Goal: Find specific page/section: Find specific page/section

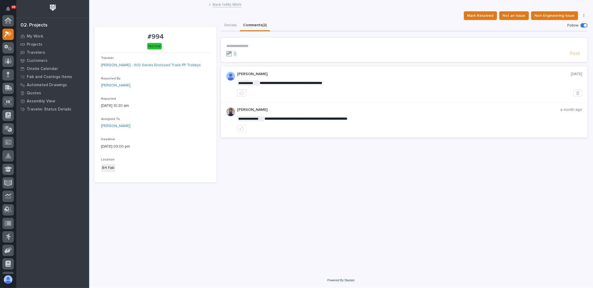
click at [218, 5] on link "Back to My Work" at bounding box center [227, 4] width 29 height 6
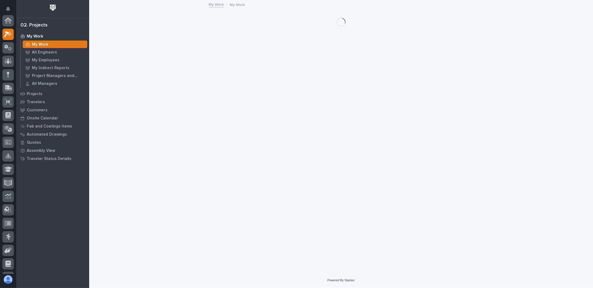
scroll to position [14, 0]
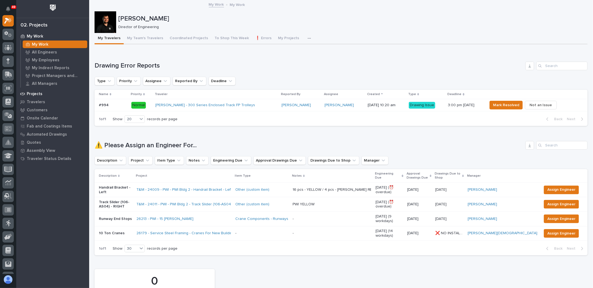
click at [41, 94] on p "Projects" at bounding box center [35, 94] width 16 height 5
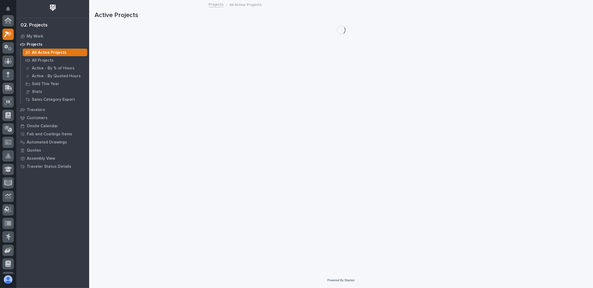
scroll to position [14, 0]
click at [46, 60] on p "All Projects" at bounding box center [43, 60] width 22 height 5
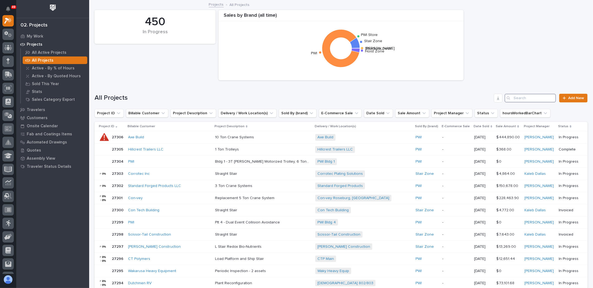
click at [513, 99] on input "Search" at bounding box center [530, 98] width 51 height 9
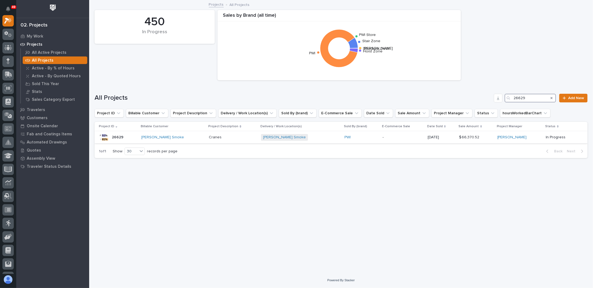
type input "26629"
click at [209, 138] on p "Cranes" at bounding box center [216, 137] width 14 height 6
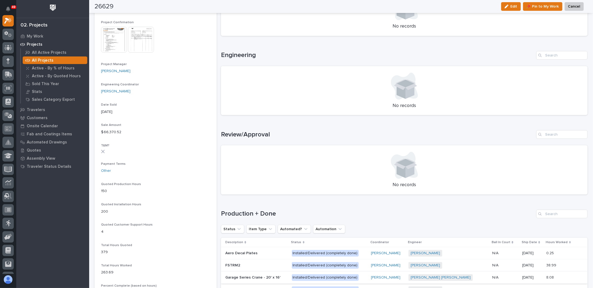
scroll to position [302, 0]
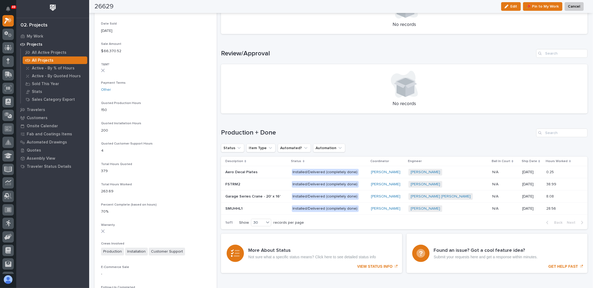
click at [253, 182] on p at bounding box center [256, 184] width 62 height 5
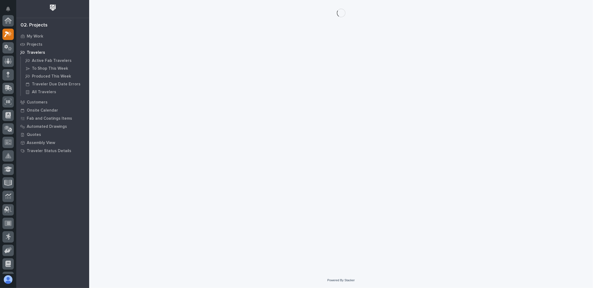
scroll to position [14, 0]
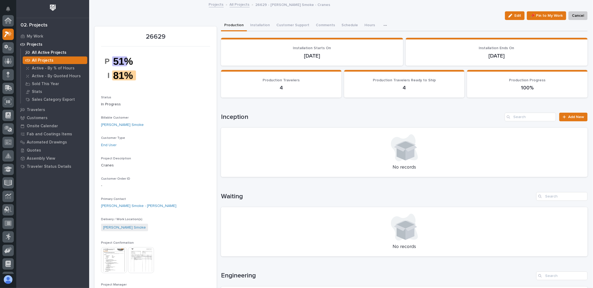
scroll to position [14, 0]
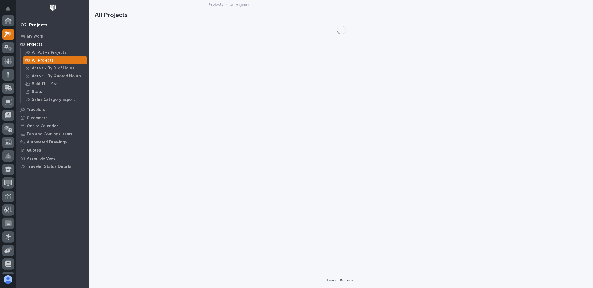
scroll to position [14, 0]
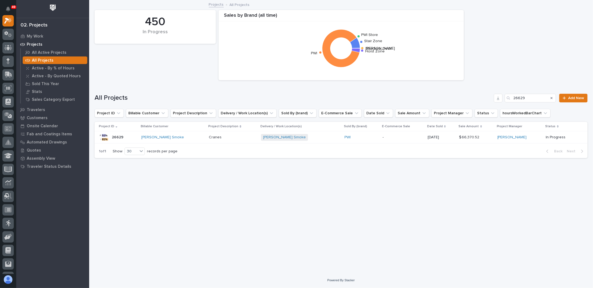
click at [231, 140] on div "Cranes Cranes" at bounding box center [233, 137] width 48 height 9
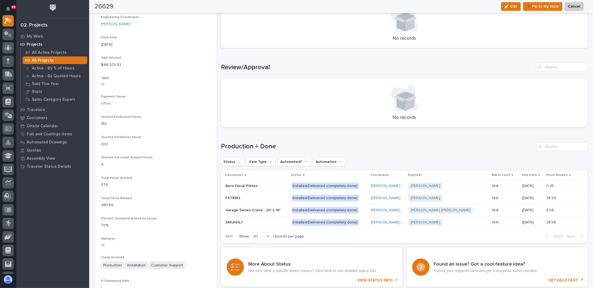
scroll to position [351, 0]
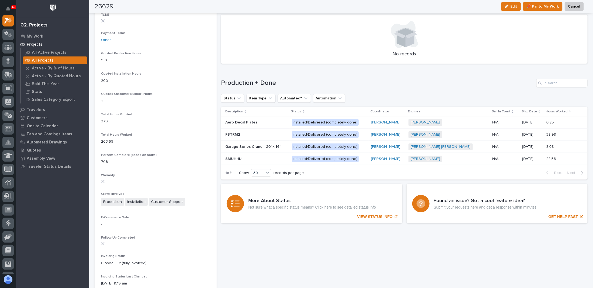
click at [249, 158] on p at bounding box center [256, 159] width 62 height 5
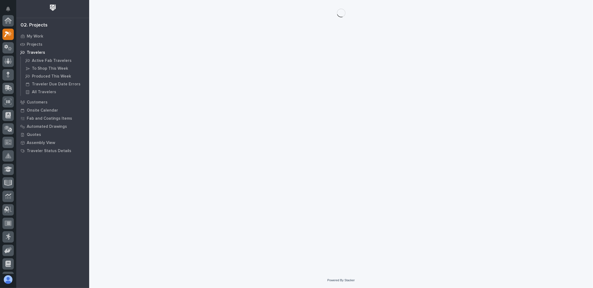
scroll to position [14, 0]
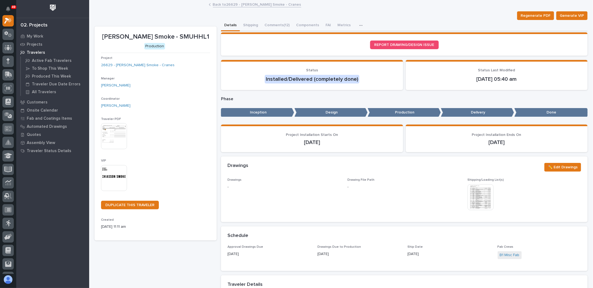
click at [481, 194] on img at bounding box center [481, 197] width 26 height 26
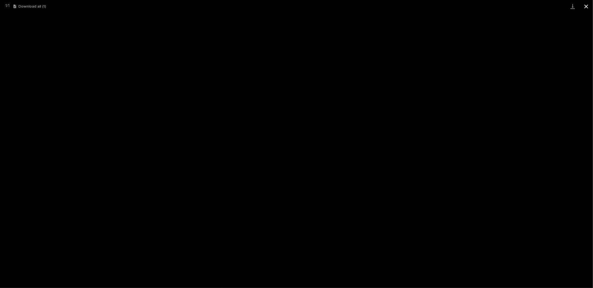
click at [585, 6] on button "Close gallery" at bounding box center [587, 6] width 14 height 13
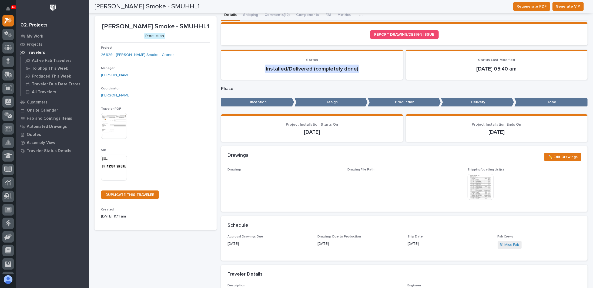
scroll to position [0, 0]
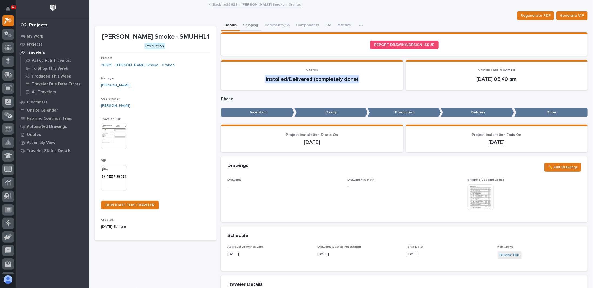
click at [257, 25] on button "Shipping" at bounding box center [250, 25] width 21 height 11
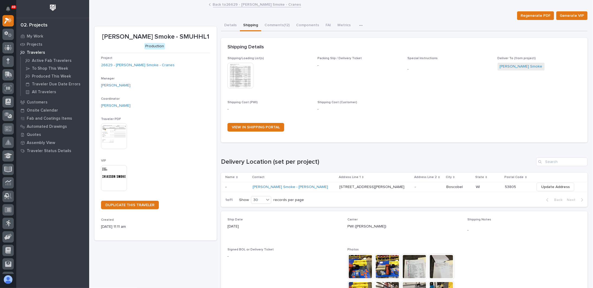
click at [246, 74] on img at bounding box center [241, 76] width 26 height 26
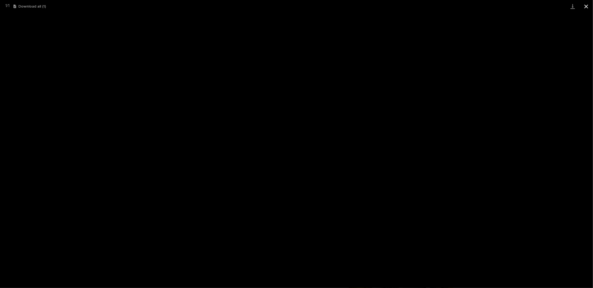
click at [585, 8] on button "Close gallery" at bounding box center [587, 6] width 14 height 13
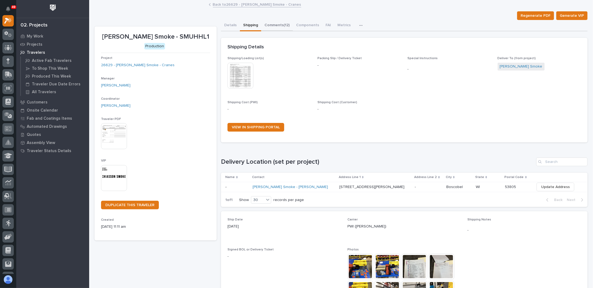
click at [278, 24] on button "Comments (12)" at bounding box center [277, 25] width 32 height 11
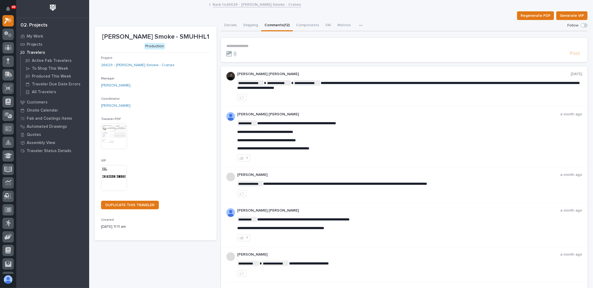
click at [227, 25] on button "Details" at bounding box center [230, 25] width 19 height 11
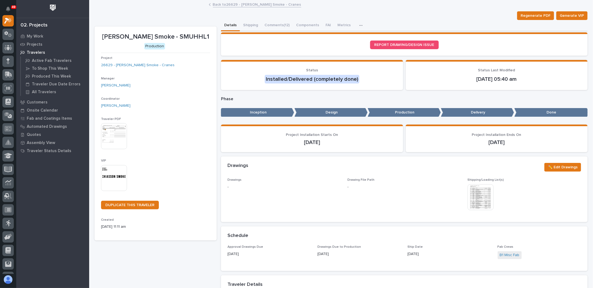
click at [214, 4] on link "Back to 26629 - [PERSON_NAME] Smoke - Cranes" at bounding box center [257, 4] width 88 height 6
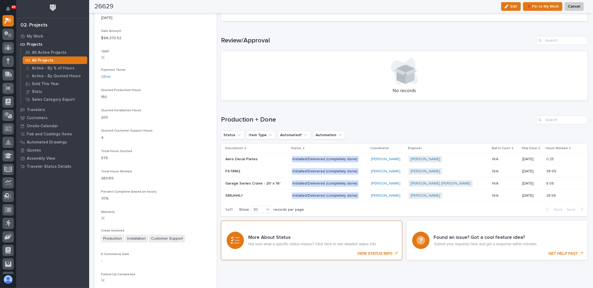
scroll to position [324, 0]
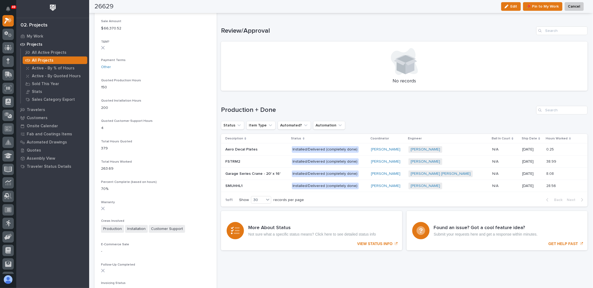
click at [252, 185] on p at bounding box center [256, 186] width 62 height 5
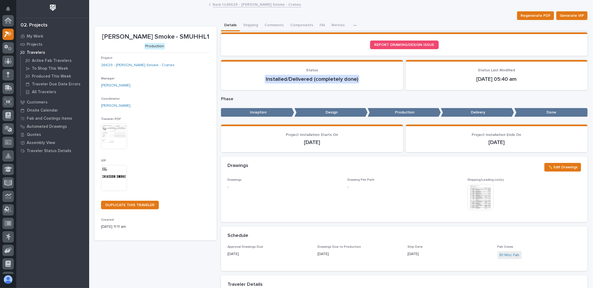
scroll to position [14, 0]
click at [255, 27] on button "Shipping" at bounding box center [250, 25] width 21 height 11
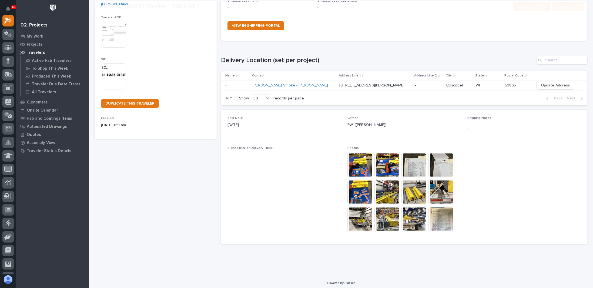
scroll to position [104, 0]
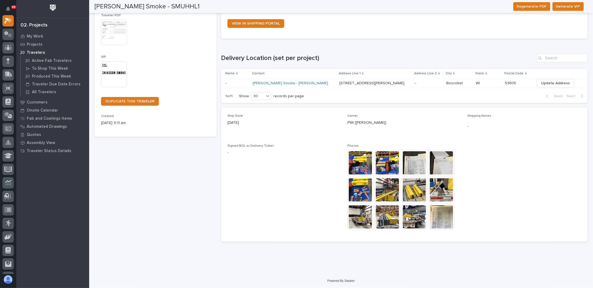
click at [419, 163] on img at bounding box center [415, 163] width 26 height 26
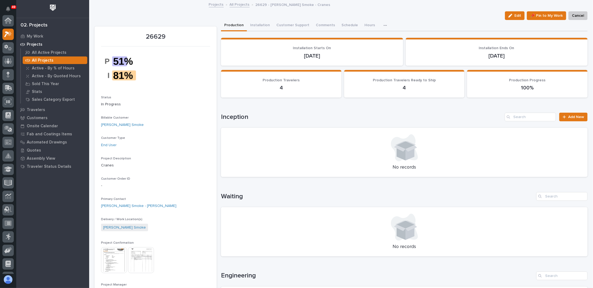
scroll to position [14, 0]
click at [256, 24] on button "Installation" at bounding box center [260, 25] width 26 height 11
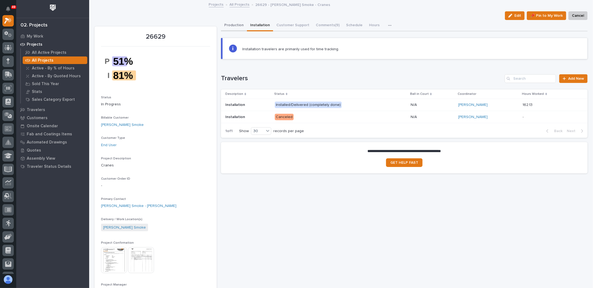
click at [231, 23] on button "Production" at bounding box center [234, 25] width 26 height 11
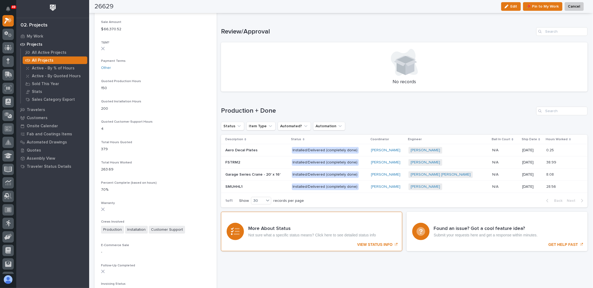
scroll to position [378, 0]
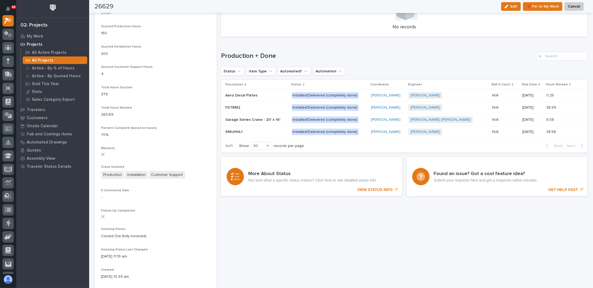
click at [261, 132] on p at bounding box center [256, 132] width 62 height 5
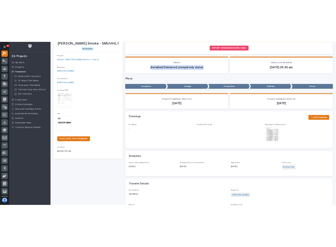
scroll to position [81, 0]
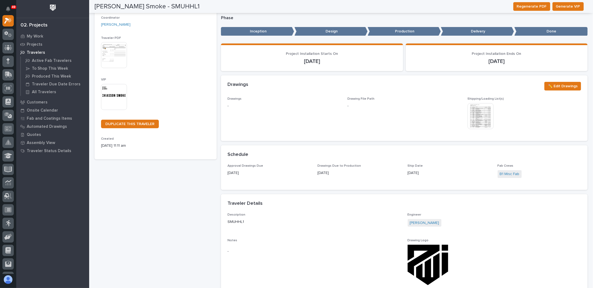
click at [471, 114] on img at bounding box center [481, 116] width 26 height 26
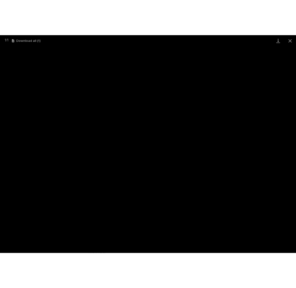
scroll to position [0, 0]
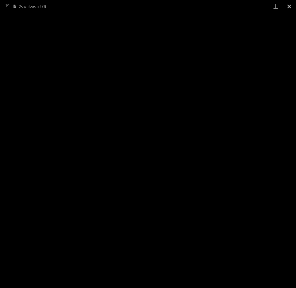
drag, startPoint x: 289, startPoint y: 7, endPoint x: 284, endPoint y: 12, distance: 7.1
click at [289, 7] on button "Close gallery" at bounding box center [290, 6] width 14 height 13
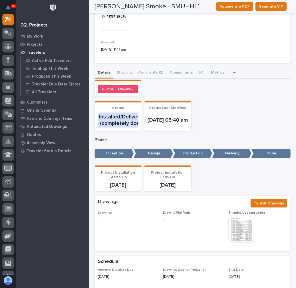
scroll to position [189, 0]
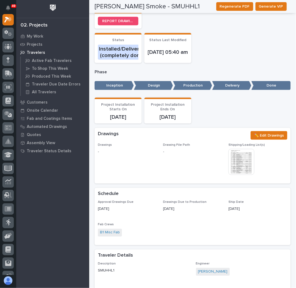
click at [243, 58] on div "Loading... Saving… Status Installed/Delivered (completely done) Status Last Mod…" at bounding box center [193, 50] width 196 height 34
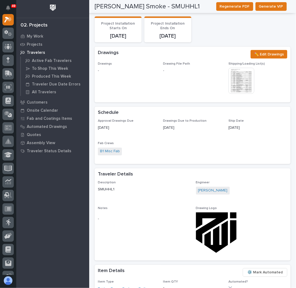
scroll to position [243, 0]
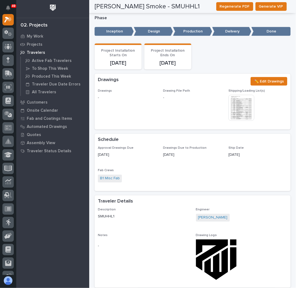
click at [263, 113] on div "This file cannot be opened Download File" at bounding box center [257, 108] width 59 height 27
click at [238, 100] on img at bounding box center [241, 108] width 26 height 26
